Goal: Task Accomplishment & Management: Use online tool/utility

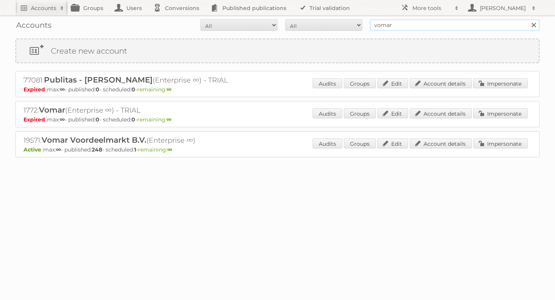
click at [386, 27] on input "vomar" at bounding box center [455, 25] width 170 height 12
click at [393, 26] on input "text" at bounding box center [455, 25] width 170 height 12
type input "as [PERSON_NAME]"
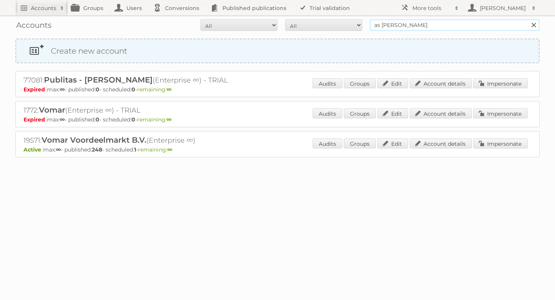
click at [528, 19] on input "Search" at bounding box center [534, 25] width 12 height 12
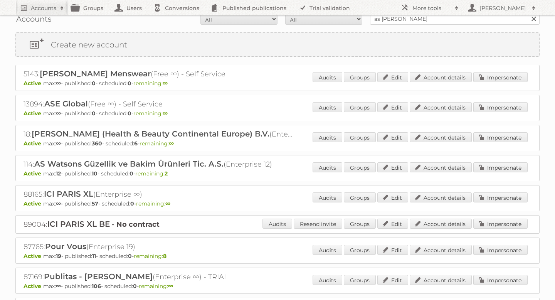
scroll to position [6, 0]
click at [507, 136] on link "Impersonate" at bounding box center [501, 138] width 54 height 10
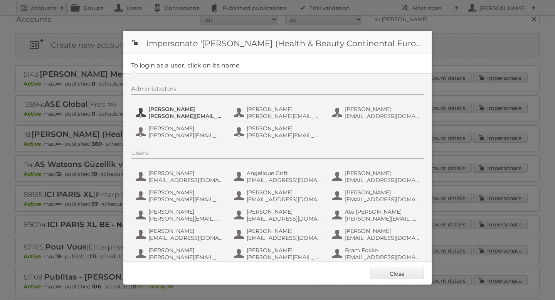
click at [172, 111] on span "Etienne Nauta" at bounding box center [185, 109] width 75 height 7
